Goal: Use online tool/utility: Utilize a website feature to perform a specific function

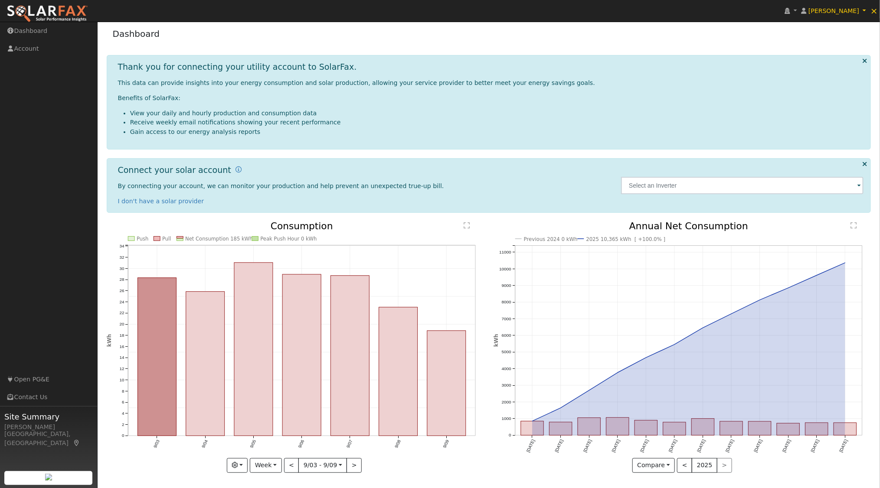
scroll to position [4, 0]
click at [243, 459] on button "button" at bounding box center [237, 465] width 21 height 15
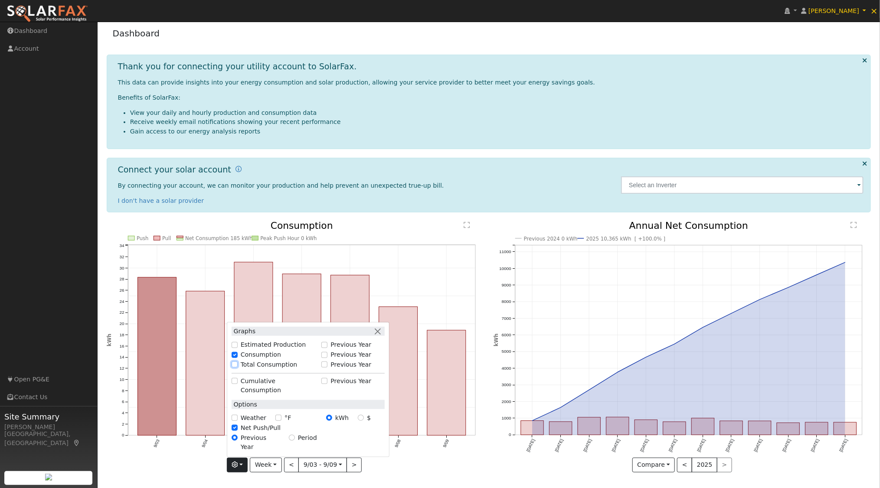
click at [235, 368] on input "Total Consumption" at bounding box center [235, 365] width 6 height 6
checkbox input "true"
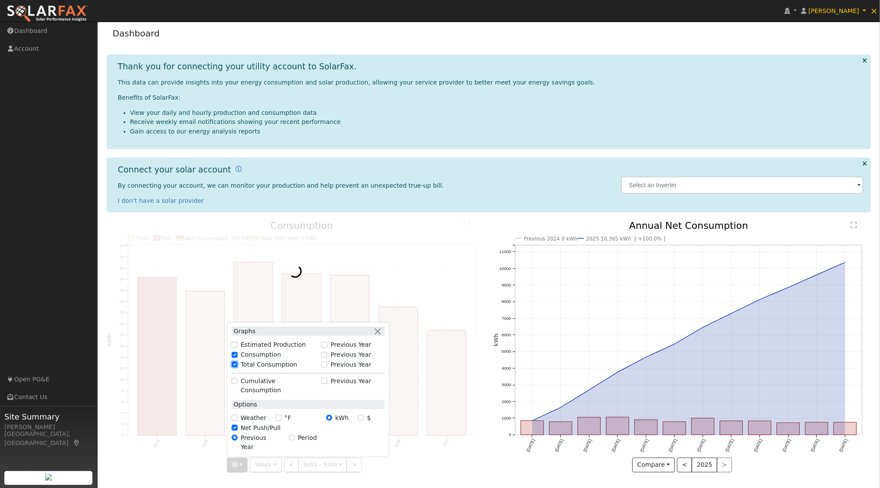
scroll to position [0, 0]
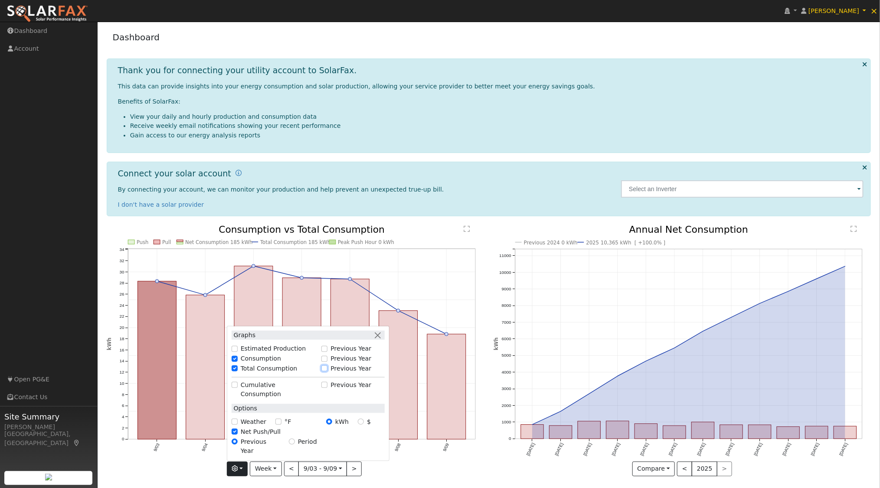
click at [327, 372] on input "Previous Year" at bounding box center [324, 369] width 6 height 6
checkbox input "true"
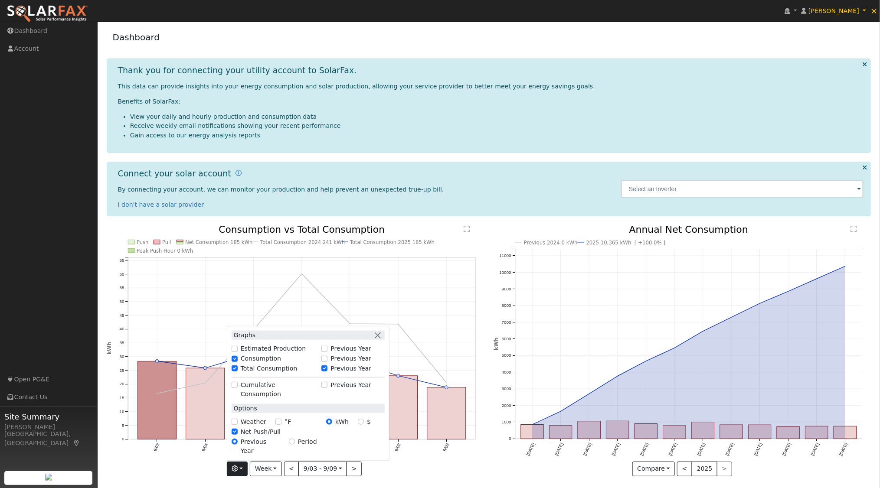
click at [284, 470] on icon "Push Pull Net Consumption 185 kWh Total Consumption 2024 241 kWh Total Consumpt…" at bounding box center [296, 353] width 378 height 257
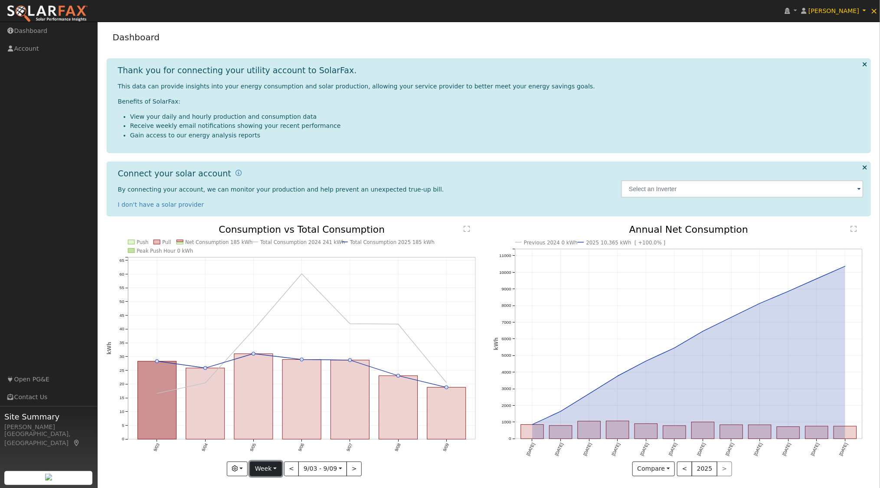
click at [278, 467] on button "Week" at bounding box center [266, 469] width 32 height 15
click at [273, 440] on link "Year" at bounding box center [280, 439] width 60 height 12
type input "[DATE]"
